Goal: Task Accomplishment & Management: Manage account settings

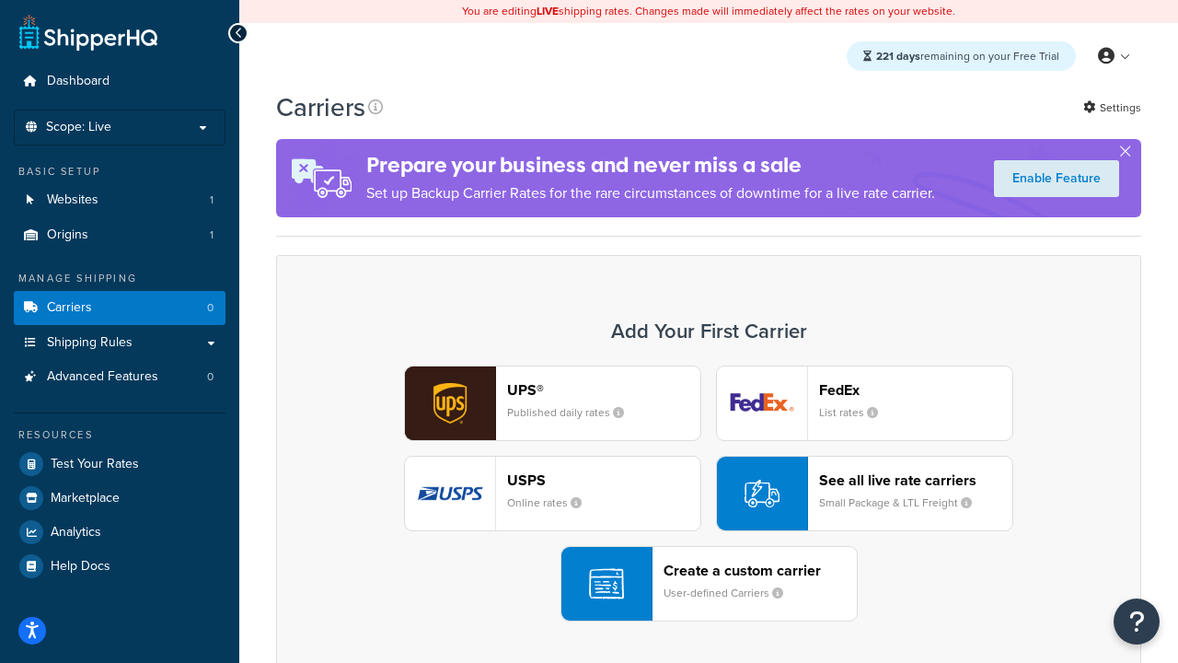
click at [709, 493] on div "UPS® Published daily rates FedEx List rates USPS Online rates See all live rate…" at bounding box center [708, 493] width 826 height 256
click at [916, 389] on header "FedEx" at bounding box center [915, 389] width 193 height 17
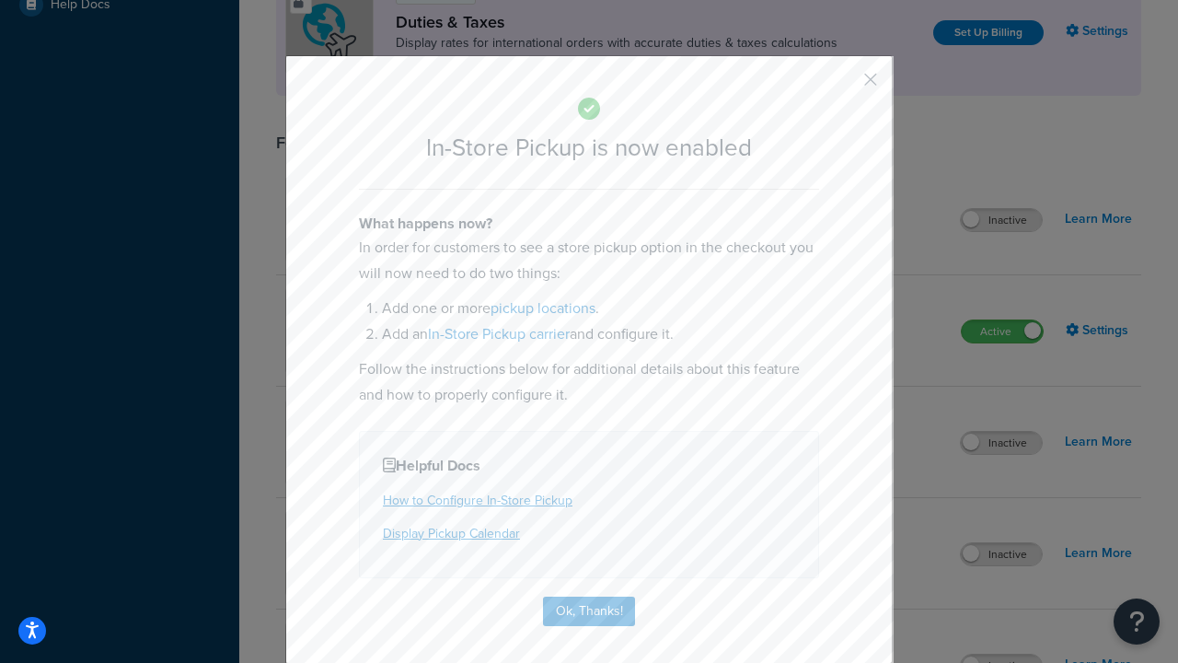
click at [843, 86] on button "button" at bounding box center [843, 86] width 5 height 5
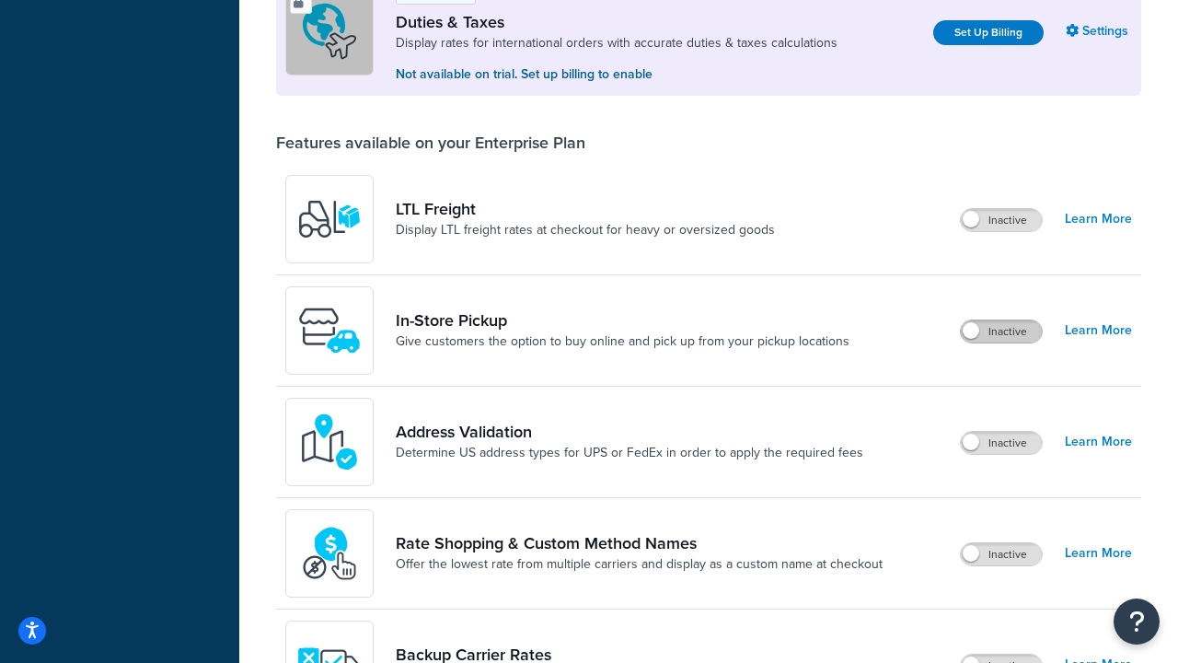
scroll to position [561, 0]
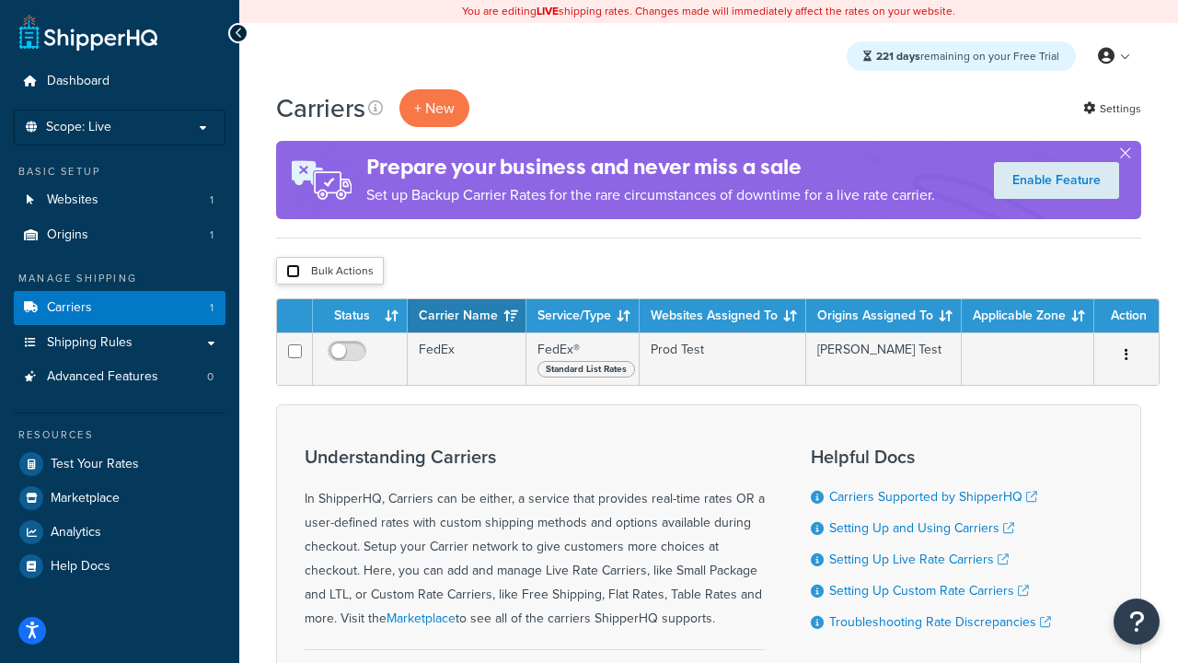
click at [293, 271] on input "checkbox" at bounding box center [293, 271] width 14 height 14
checkbox input "true"
click at [0, 0] on button "Delete" at bounding box center [0, 0] width 0 height 0
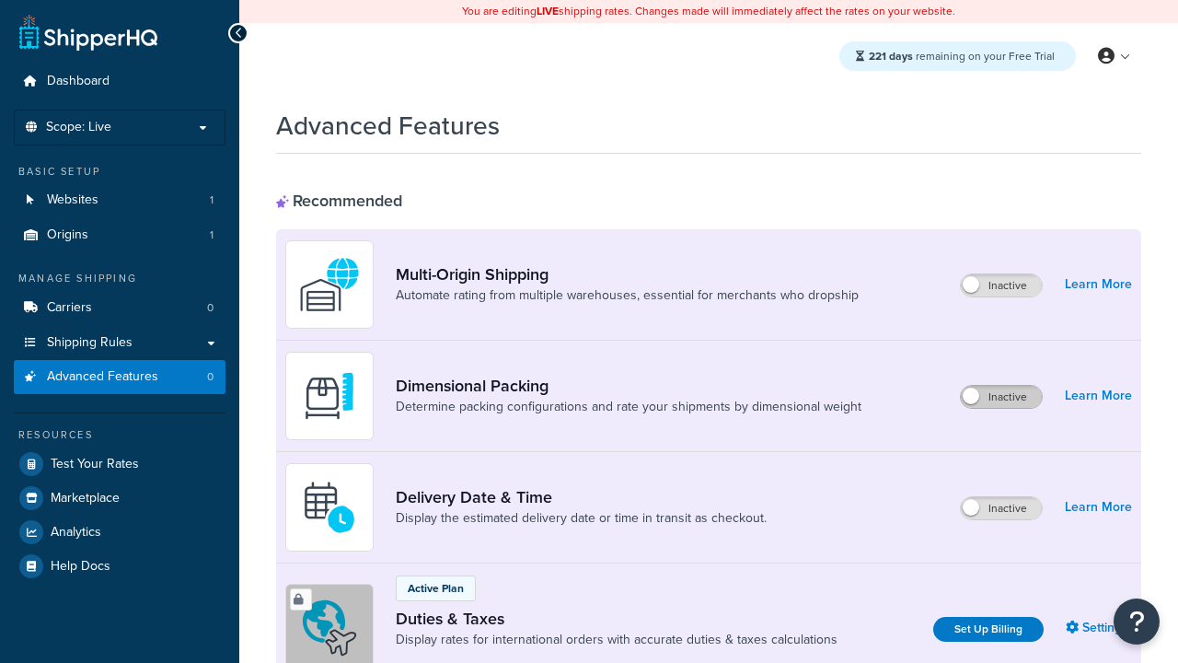
click at [1001, 397] on label "Inactive" at bounding box center [1001, 397] width 81 height 22
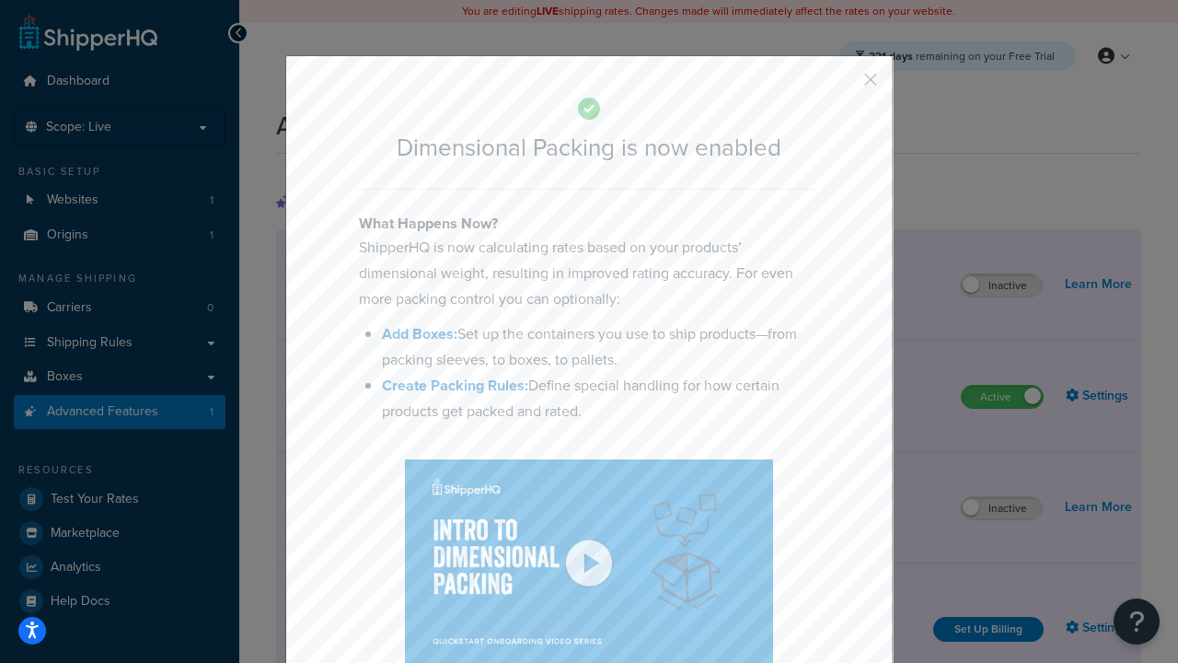
click at [843, 84] on button "button" at bounding box center [843, 86] width 5 height 5
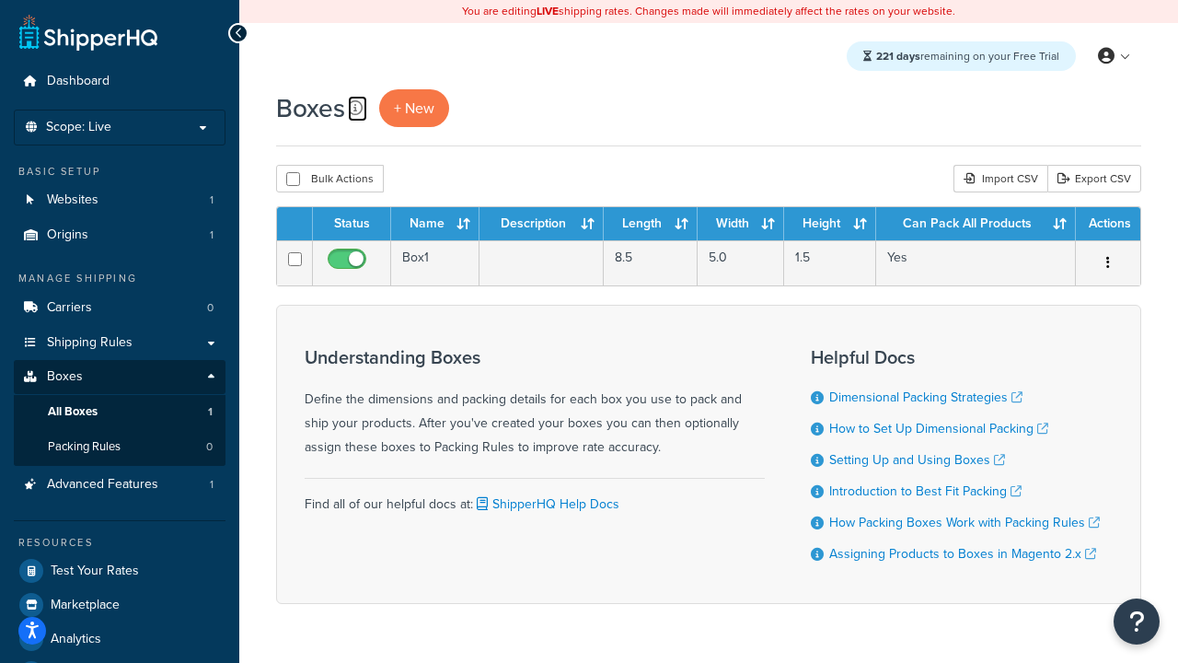
click at [355, 108] on icon at bounding box center [355, 107] width 15 height 15
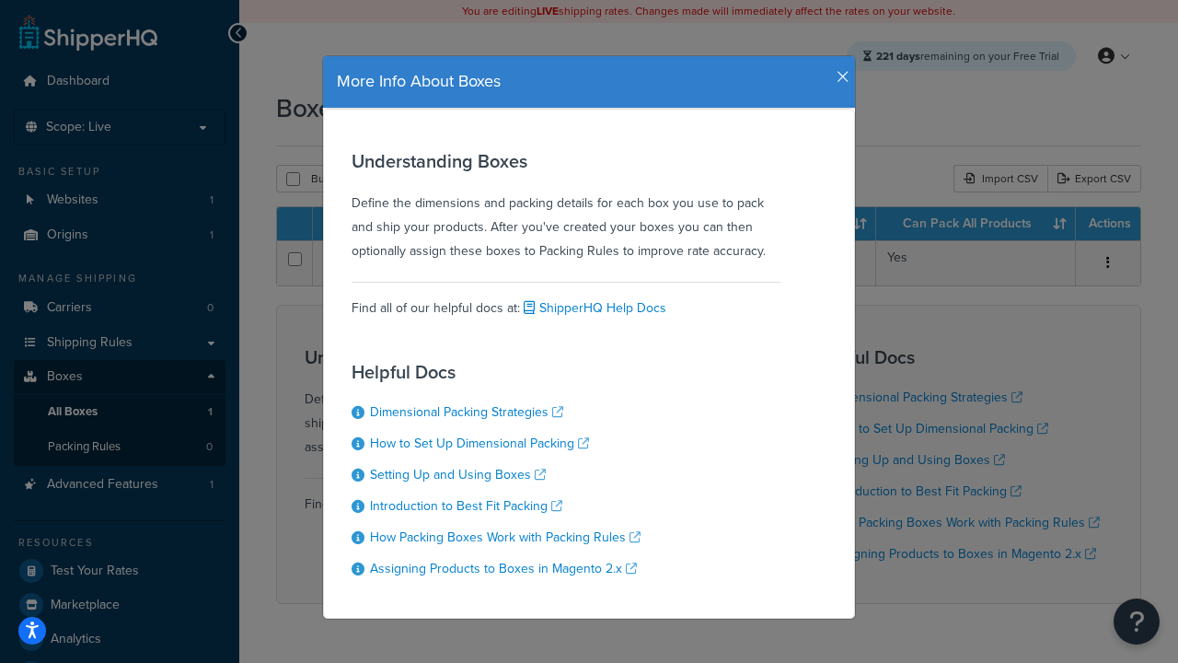
click at [838, 70] on icon "button" at bounding box center [843, 77] width 13 height 17
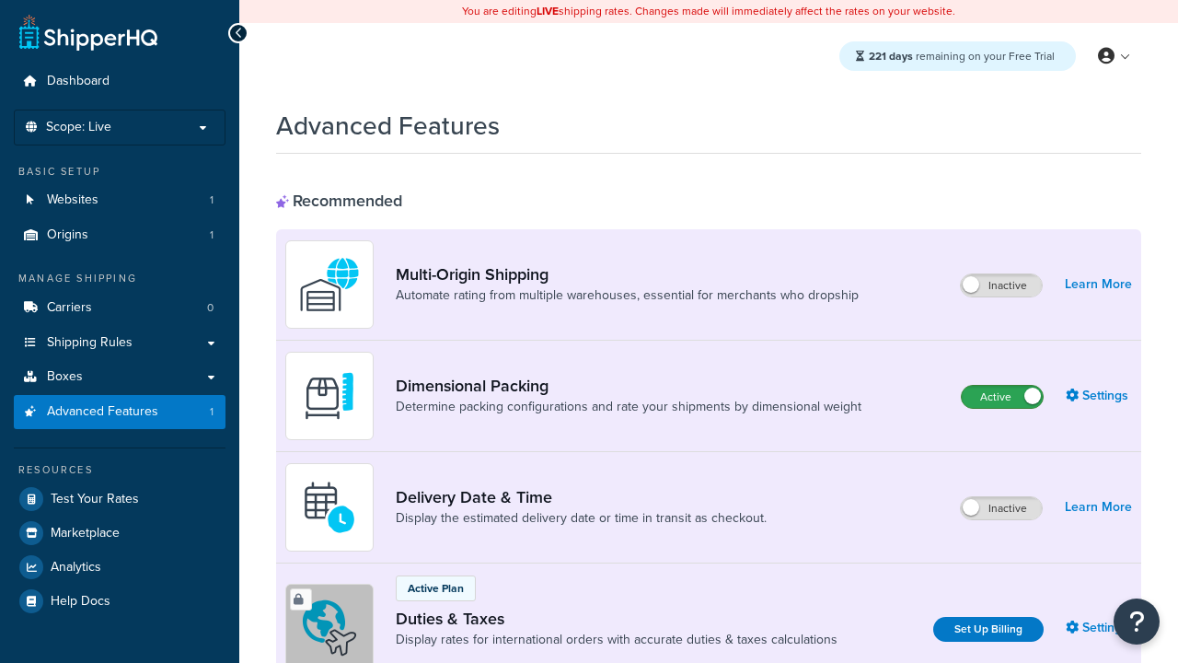
click at [1002, 397] on label "Active" at bounding box center [1002, 397] width 81 height 22
